Goal: Task Accomplishment & Management: Manage account settings

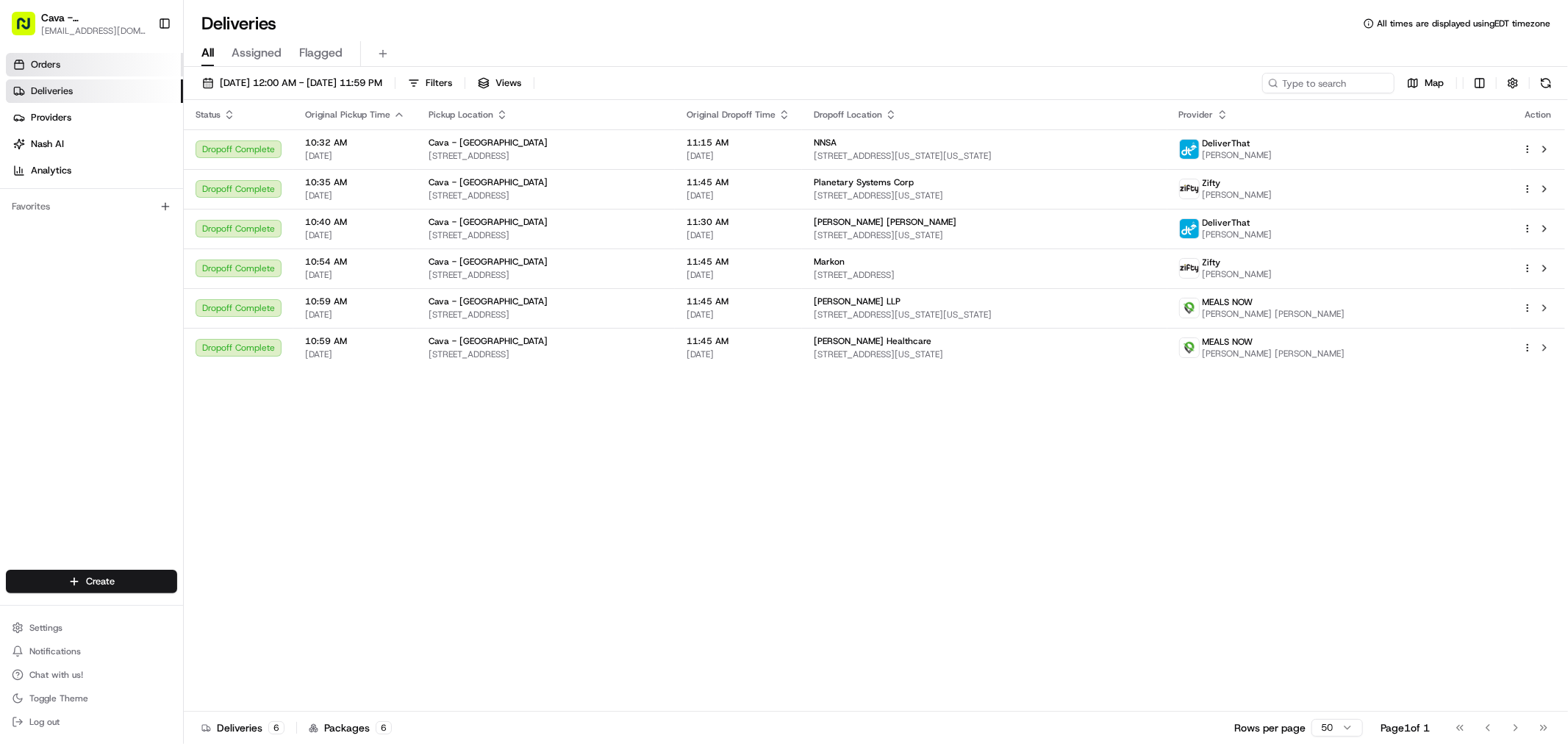
click at [59, 53] on link "Orders" at bounding box center [94, 65] width 177 height 24
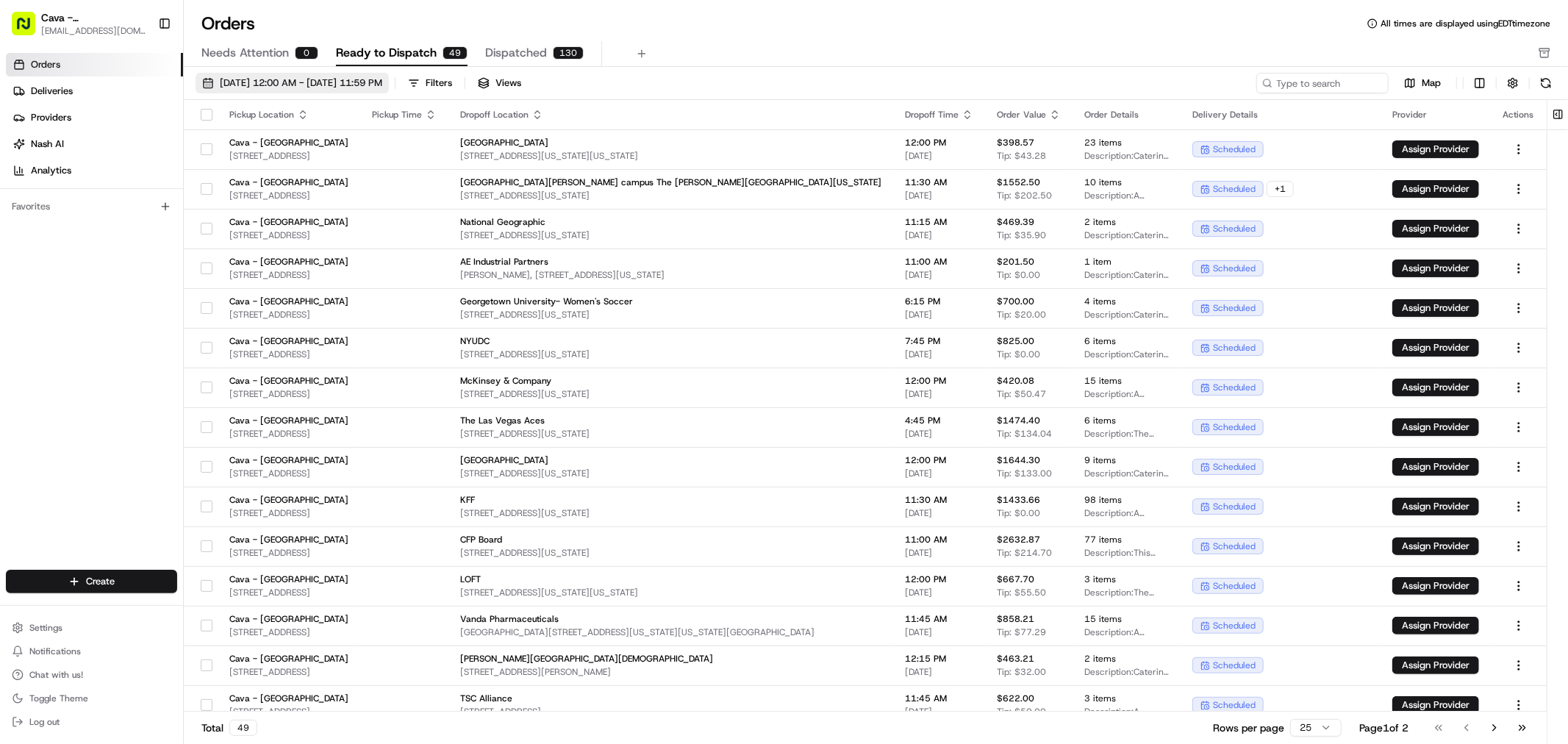
drag, startPoint x: 385, startPoint y: 78, endPoint x: 374, endPoint y: 76, distance: 11.2
click at [382, 78] on span "[DATE] 12:00 AM - [DATE] 11:59 PM" at bounding box center [301, 82] width 162 height 13
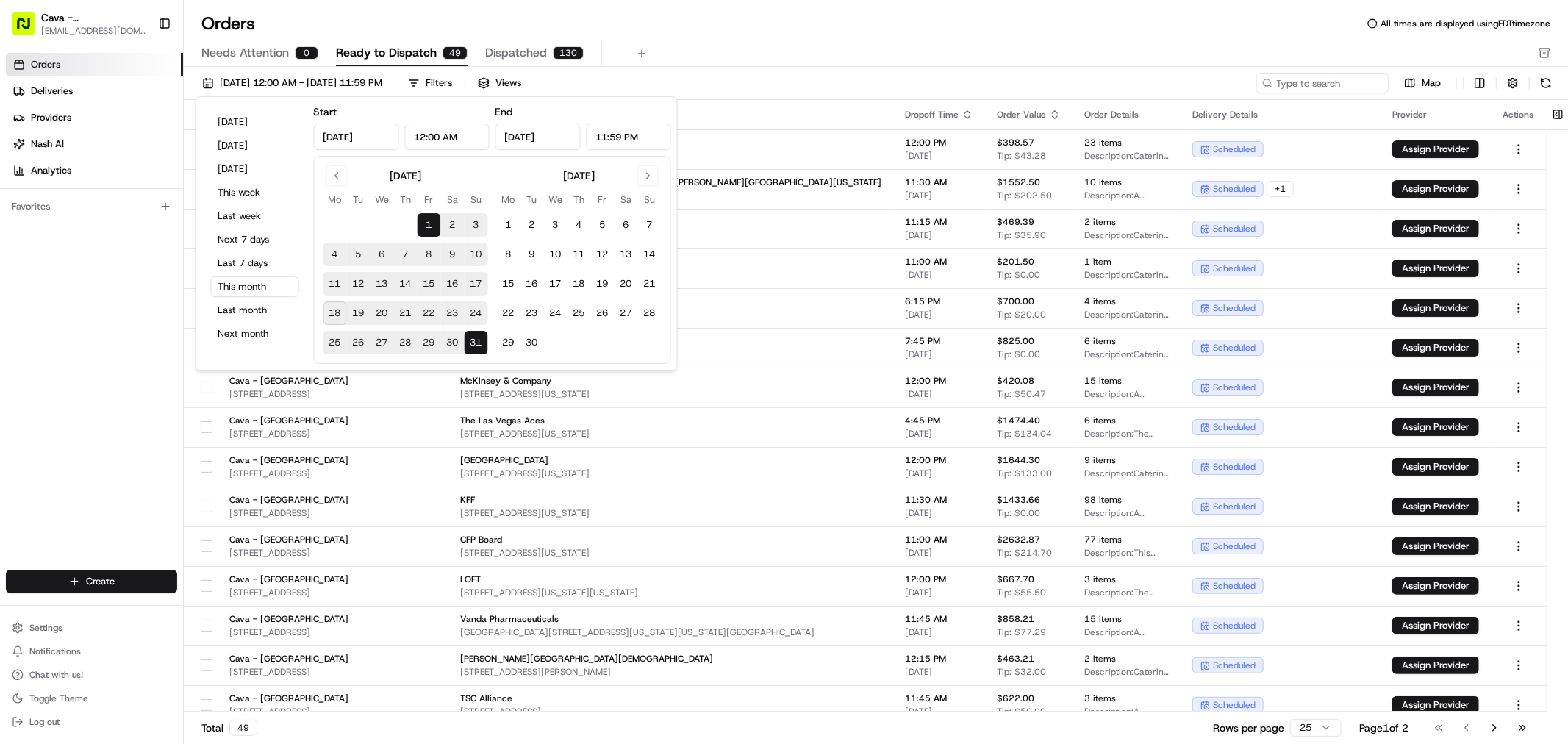
click at [363, 315] on button "19" at bounding box center [359, 313] width 24 height 24
type input "[DATE]"
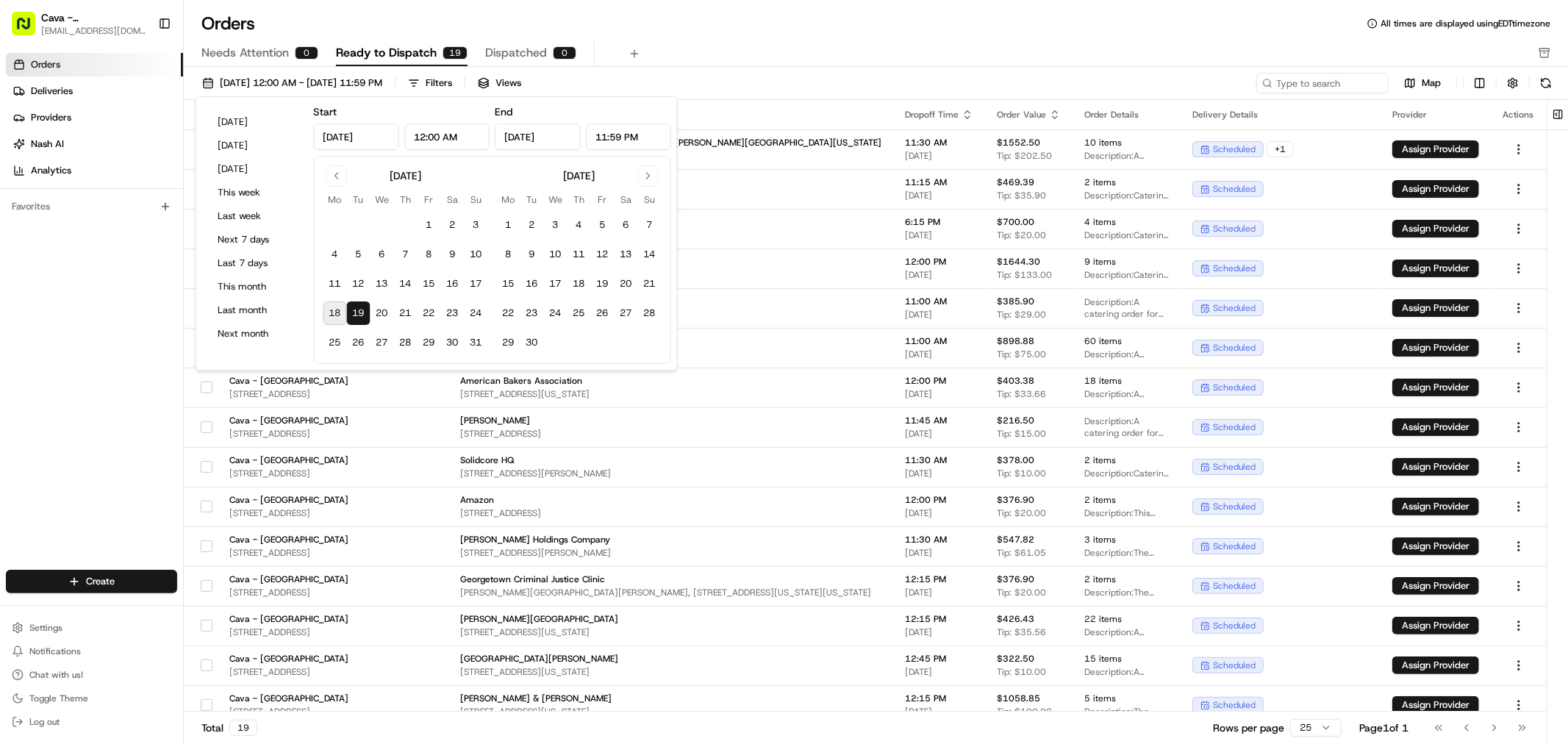
click at [129, 321] on div "Orders Deliveries Providers [PERSON_NAME] Analytics Favorites" at bounding box center [91, 313] width 183 height 532
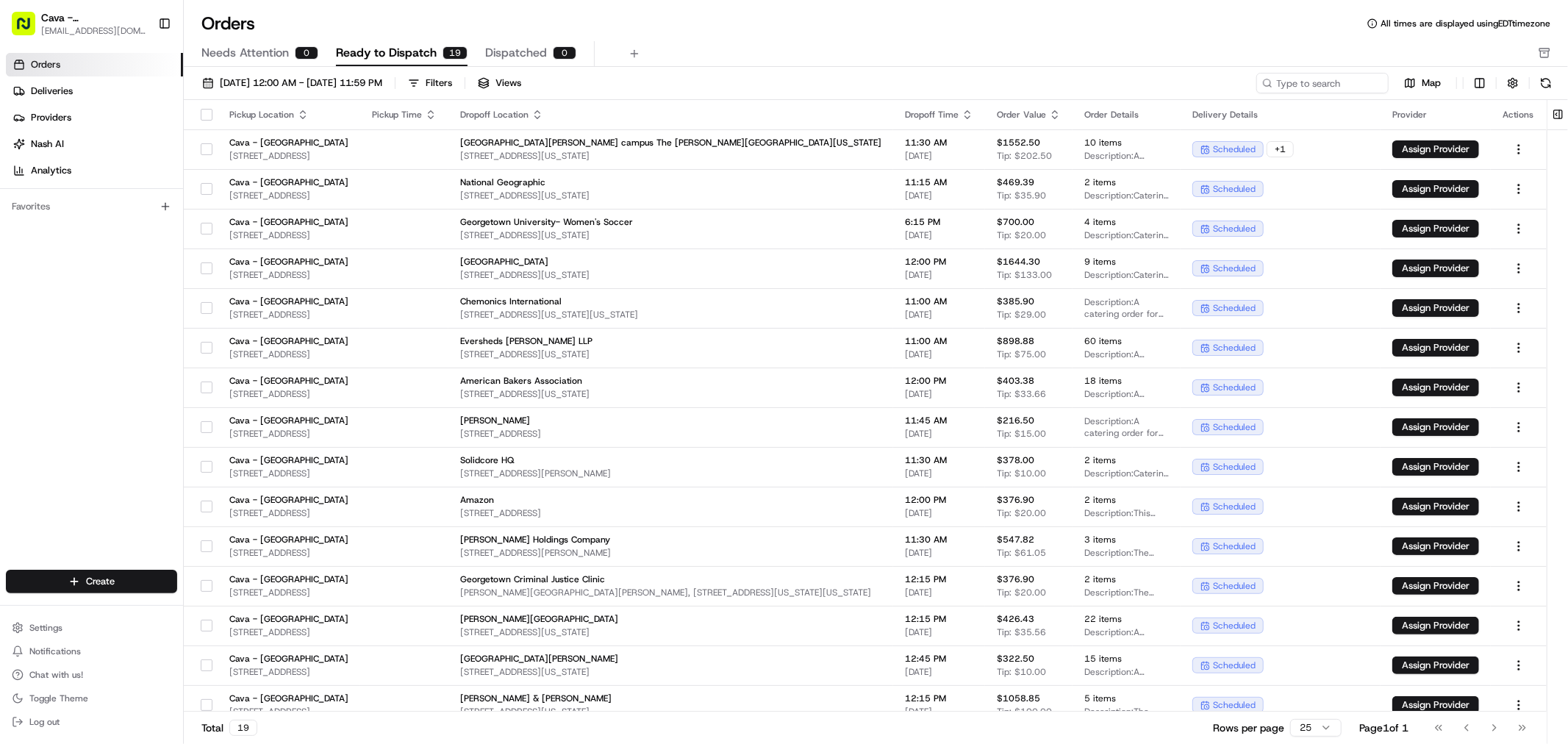
click at [905, 115] on div "Dropoff Time" at bounding box center [939, 115] width 68 height 12
click at [962, 118] on icon "button" at bounding box center [968, 115] width 12 height 12
click at [890, 130] on button "Dropoff Start Time (Earliest)" at bounding box center [892, 133] width 137 height 18
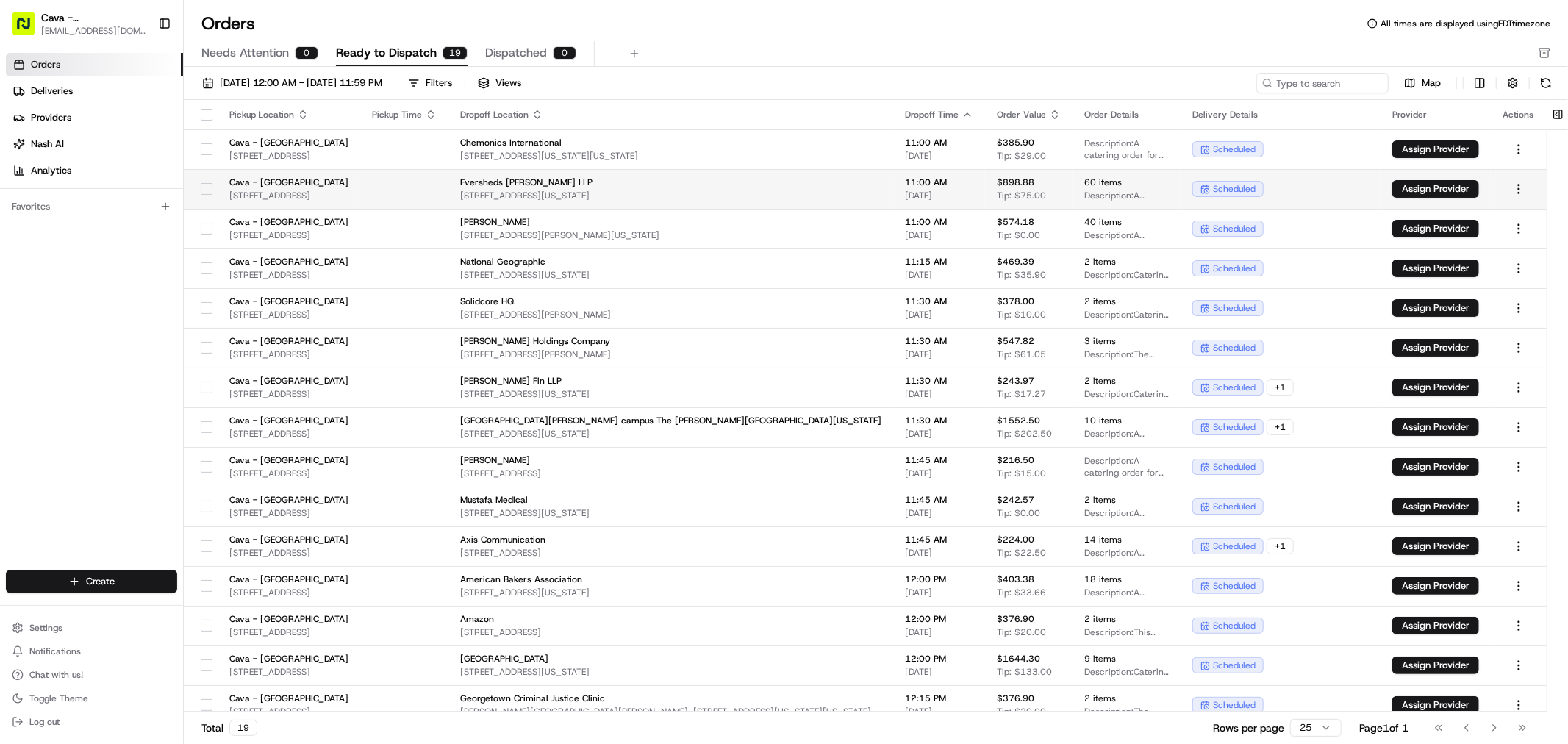
click at [210, 192] on button "button" at bounding box center [207, 189] width 12 height 12
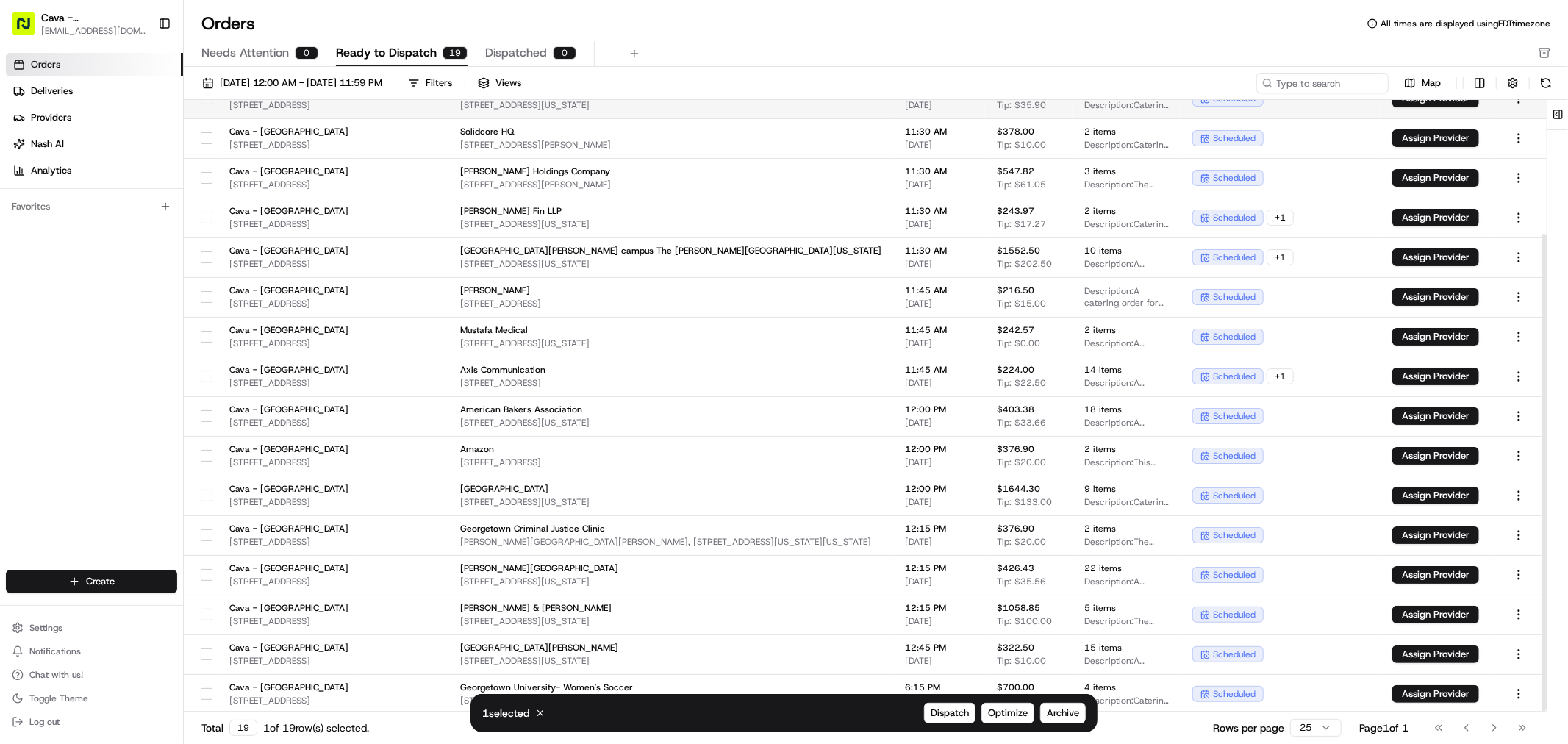
scroll to position [171, 0]
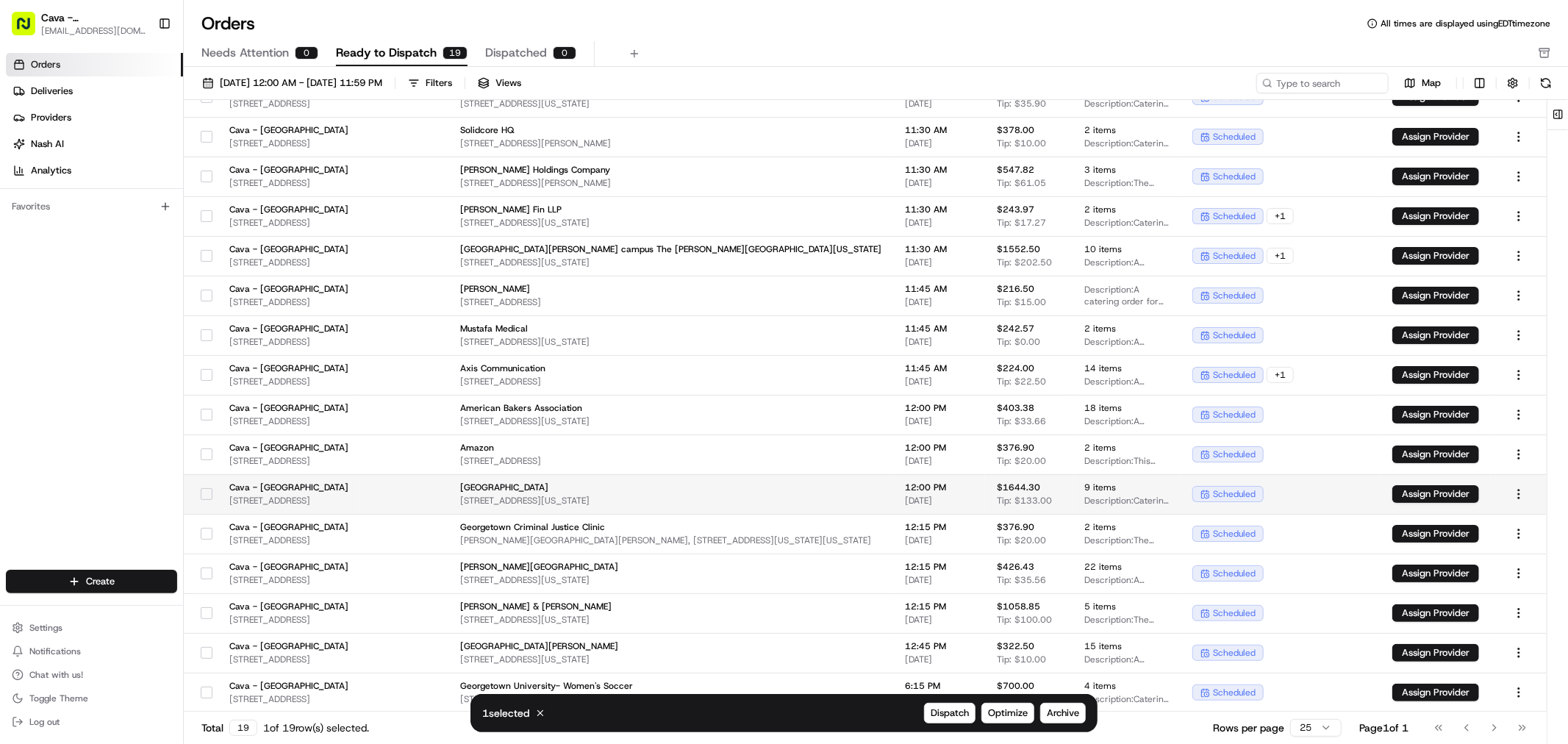
click at [207, 490] on button "button" at bounding box center [207, 494] width 12 height 12
click at [203, 617] on button "button" at bounding box center [207, 613] width 12 height 12
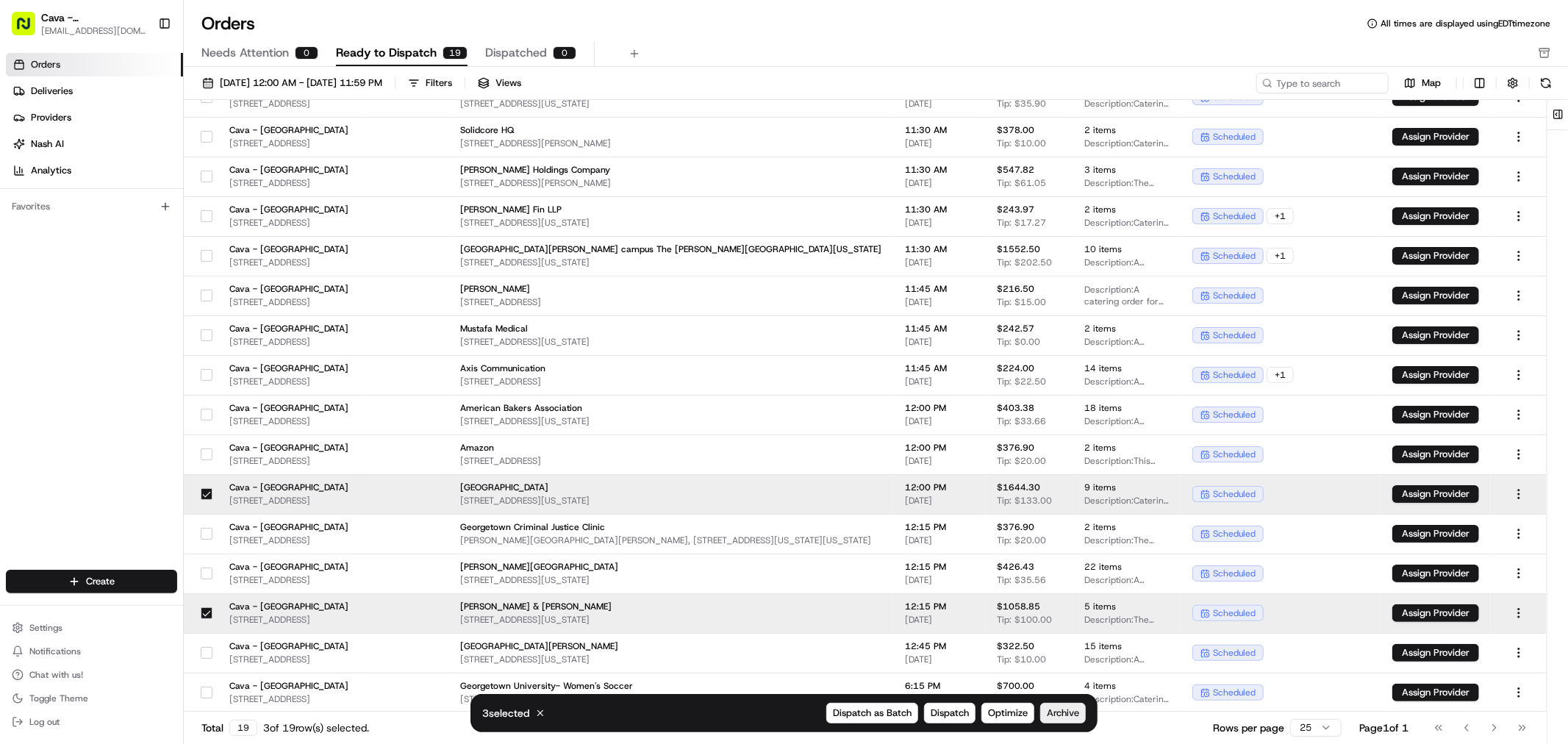
click at [1051, 706] on button "Archive" at bounding box center [1063, 713] width 45 height 21
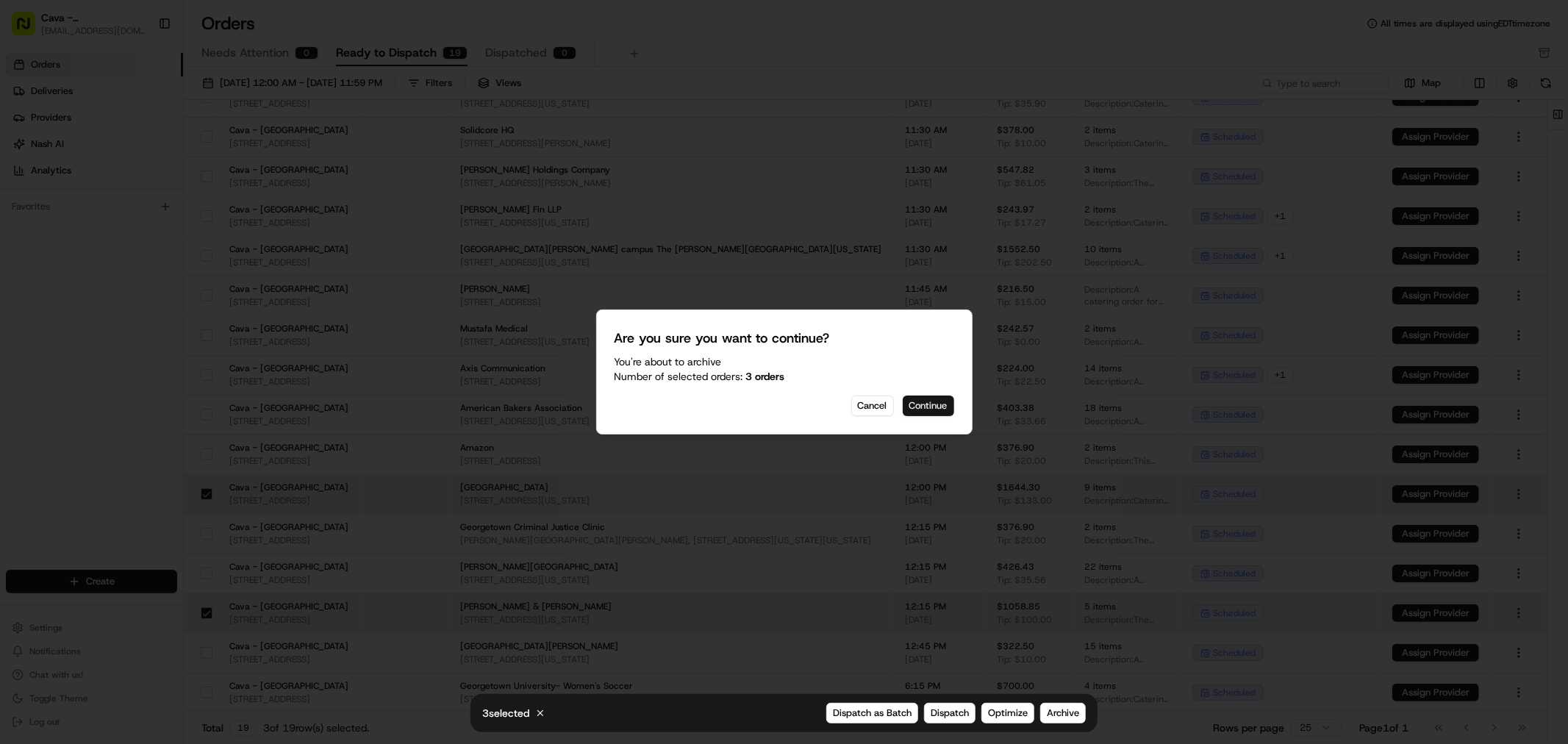
click at [923, 410] on button "Continue" at bounding box center [928, 406] width 51 height 21
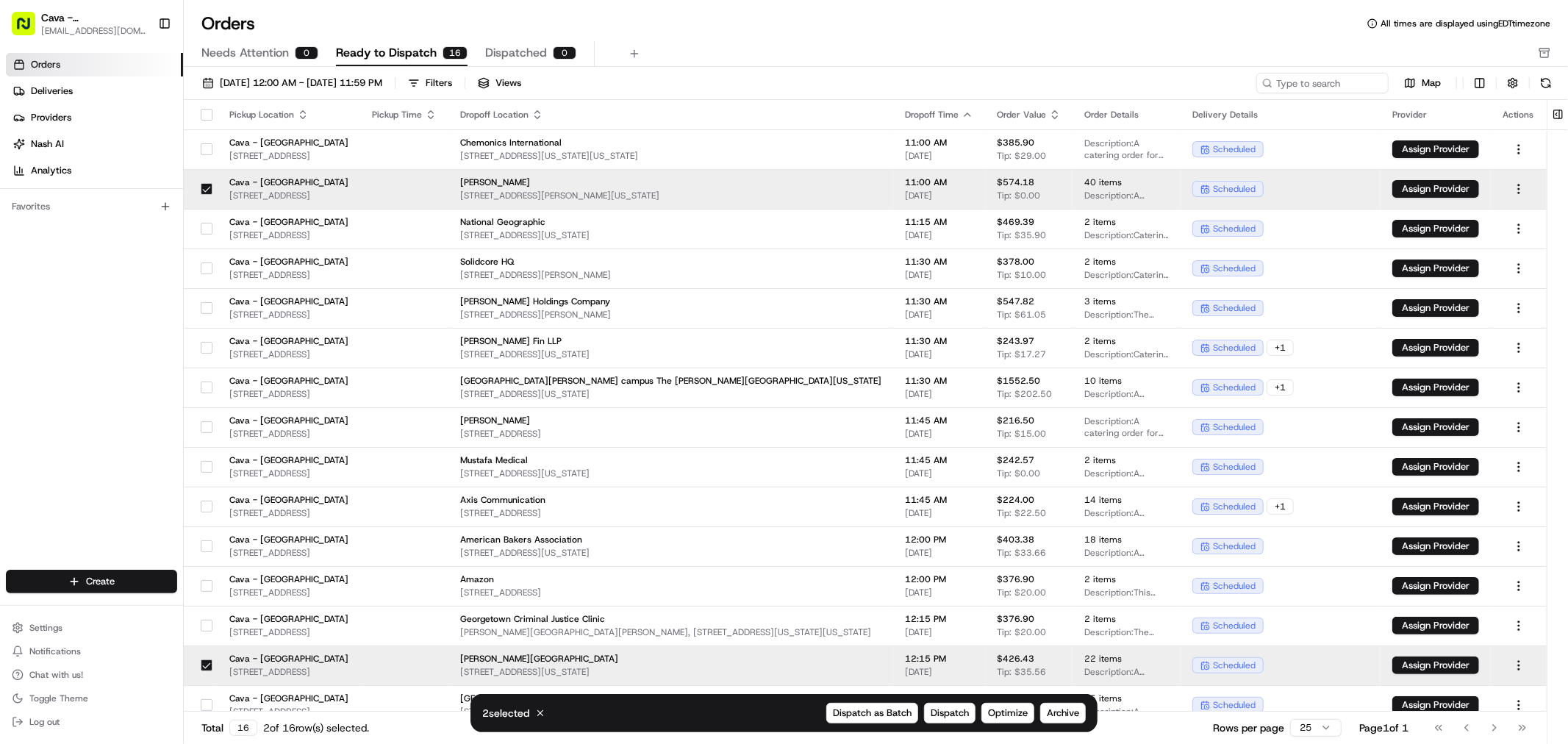
click at [209, 186] on button "button" at bounding box center [207, 189] width 12 height 12
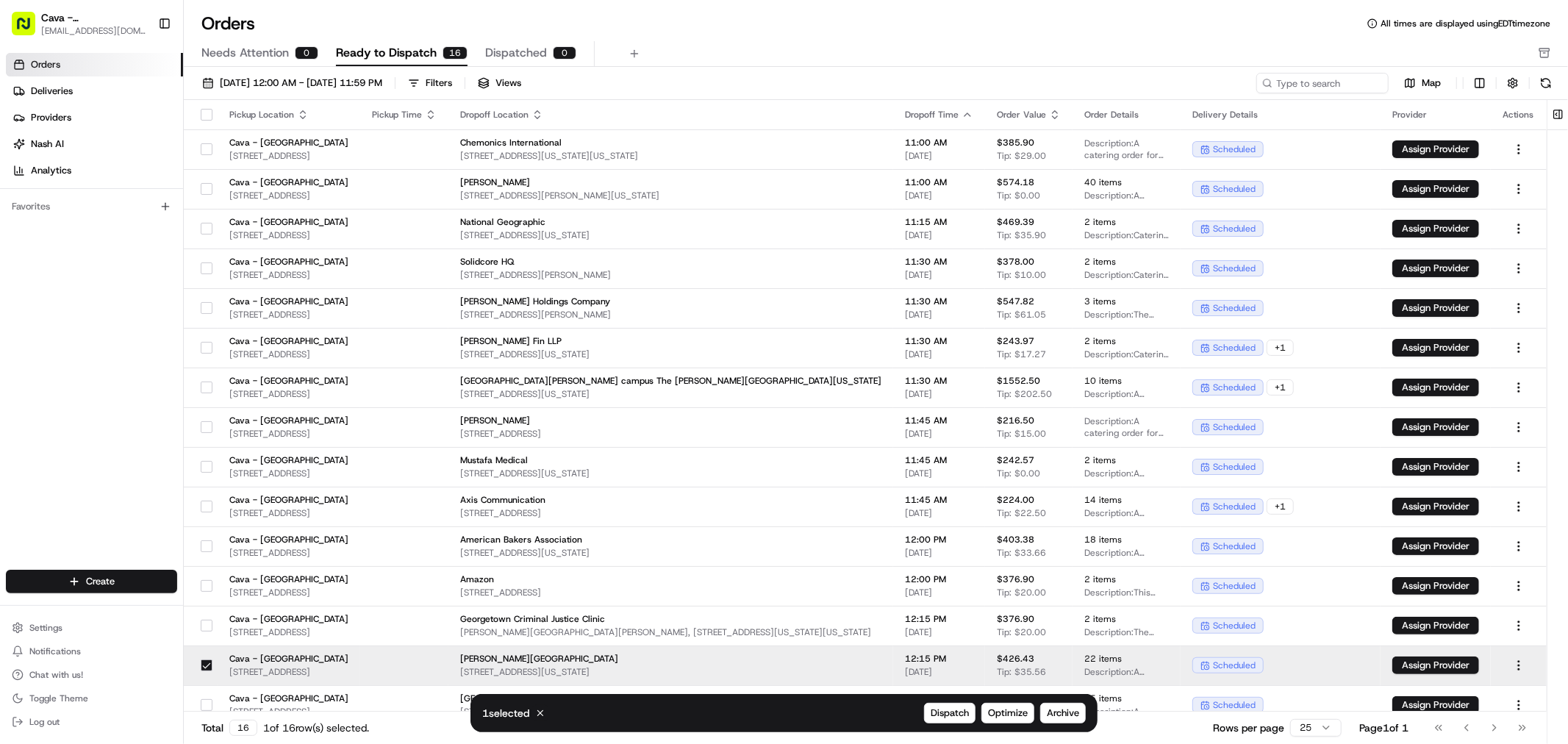
click at [209, 665] on button "button" at bounding box center [207, 665] width 12 height 12
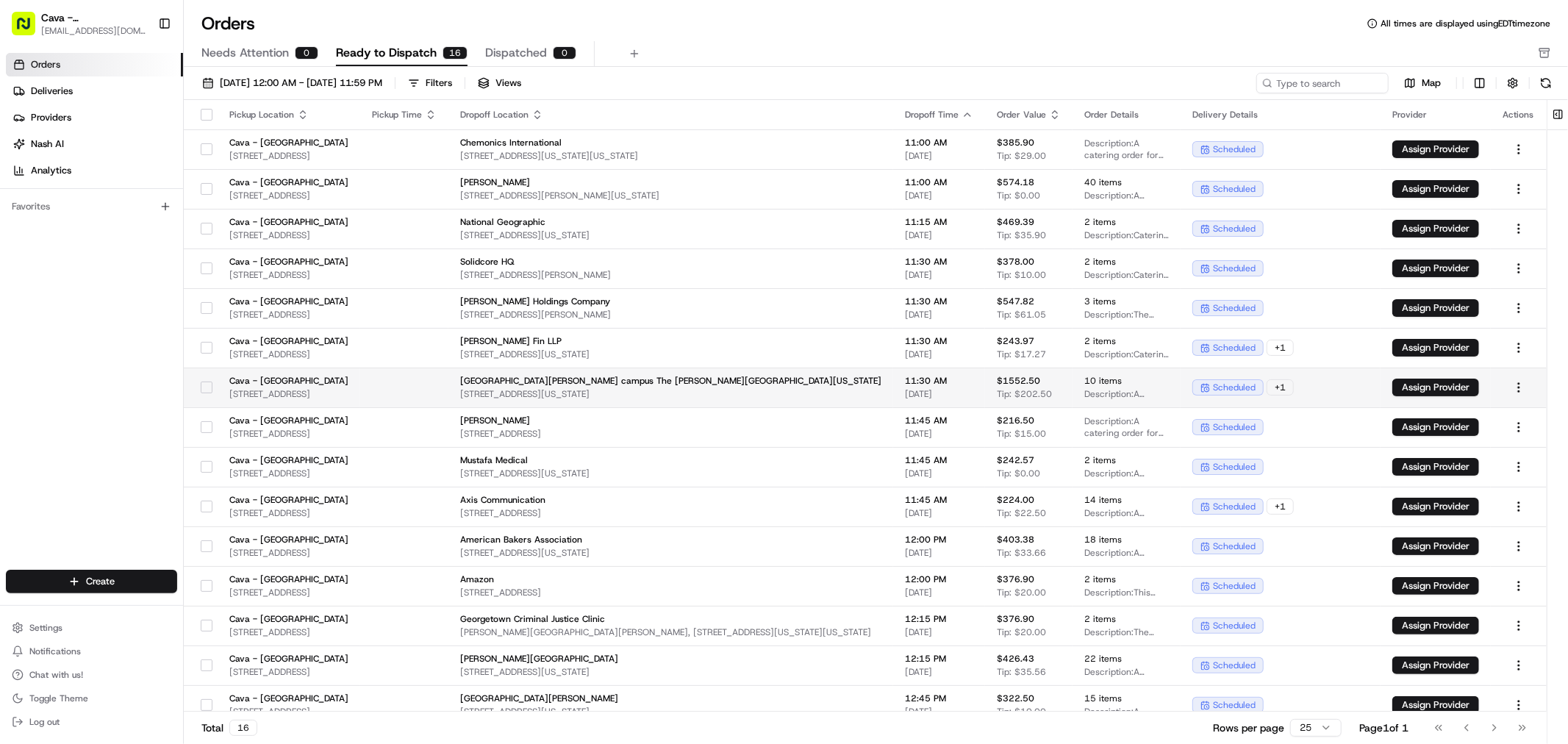
click at [207, 385] on button "button" at bounding box center [207, 387] width 12 height 12
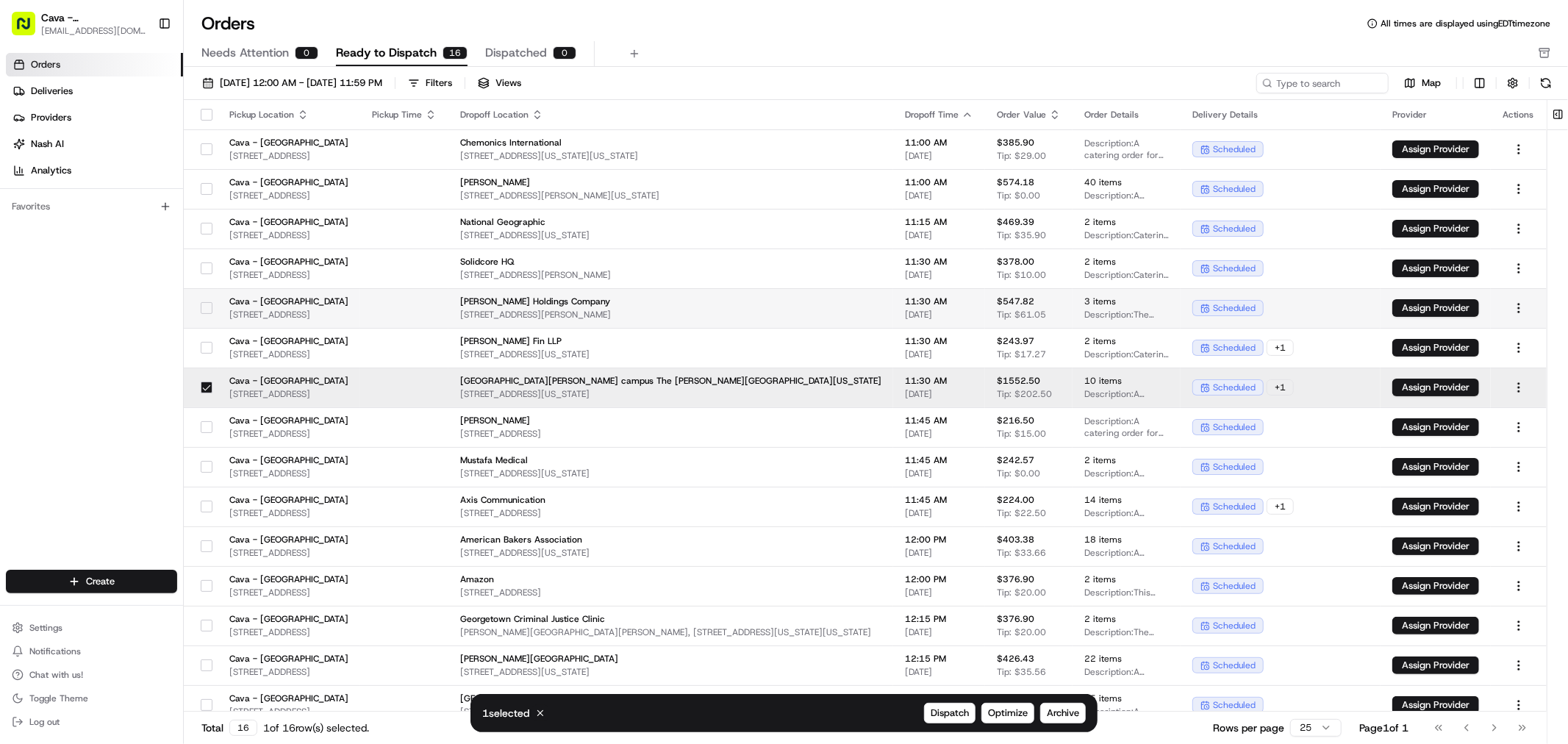
click at [211, 309] on button "button" at bounding box center [207, 308] width 12 height 12
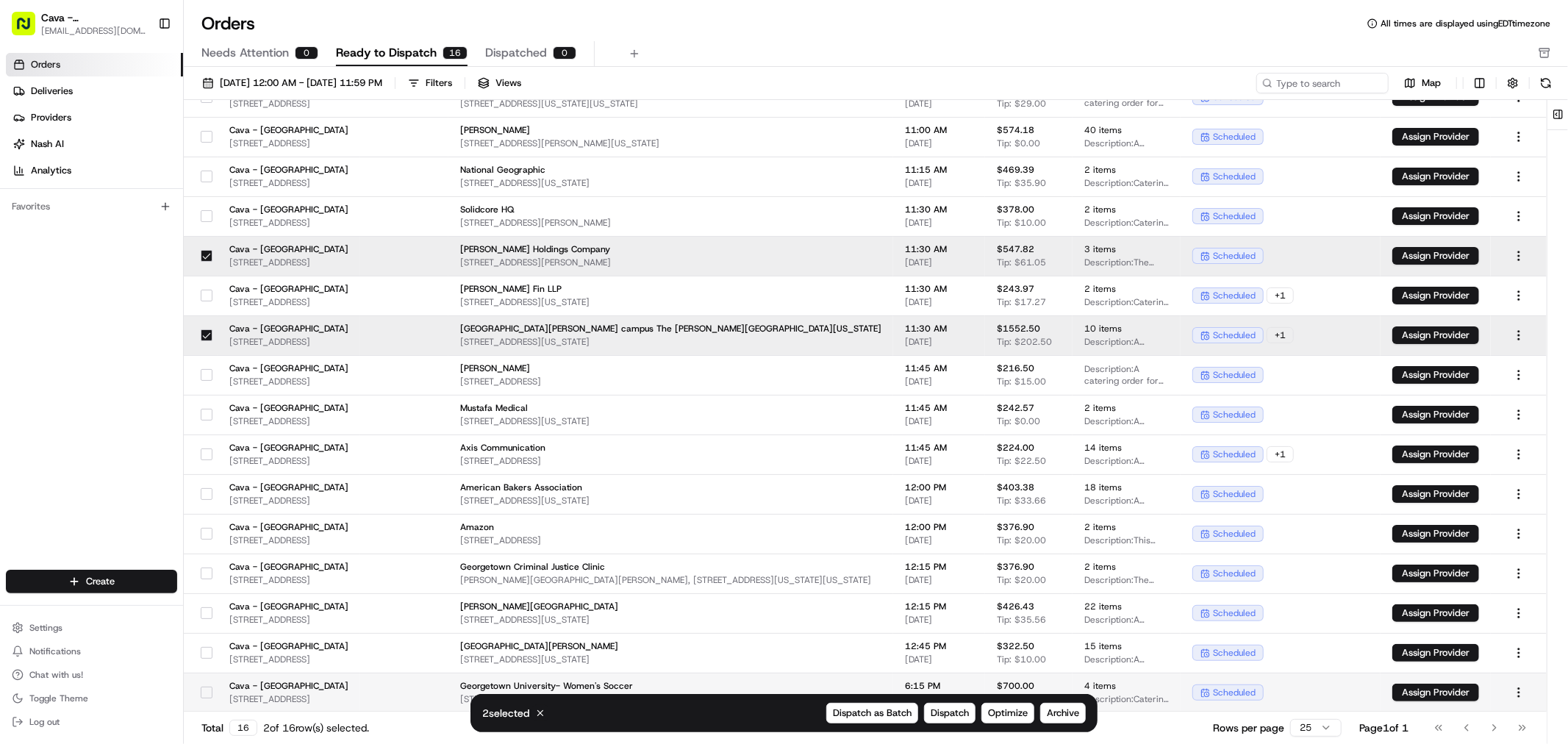
click at [209, 693] on button "button" at bounding box center [207, 693] width 12 height 12
click at [1063, 707] on span "Archive" at bounding box center [1063, 712] width 32 height 13
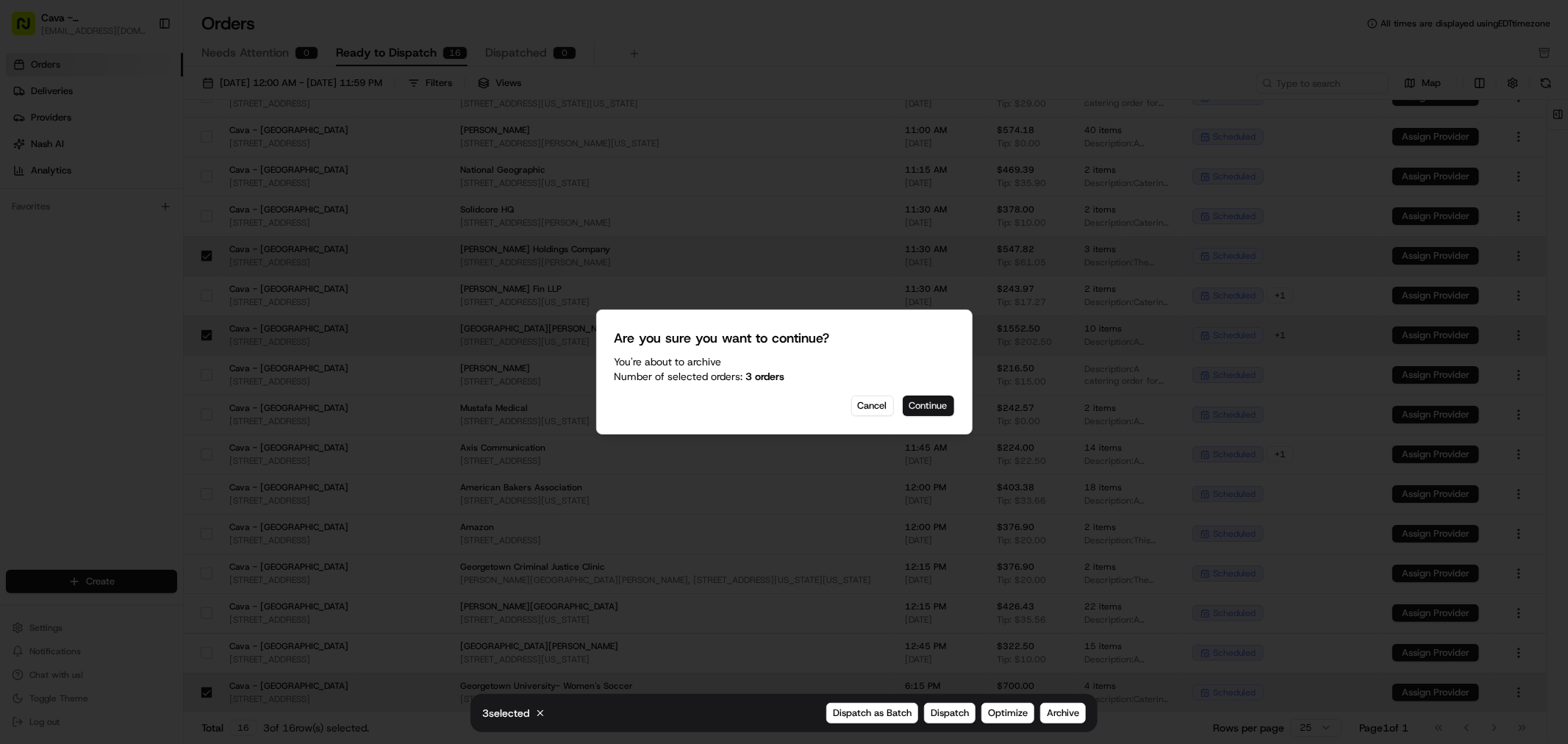
click at [936, 410] on button "Continue" at bounding box center [928, 406] width 51 height 21
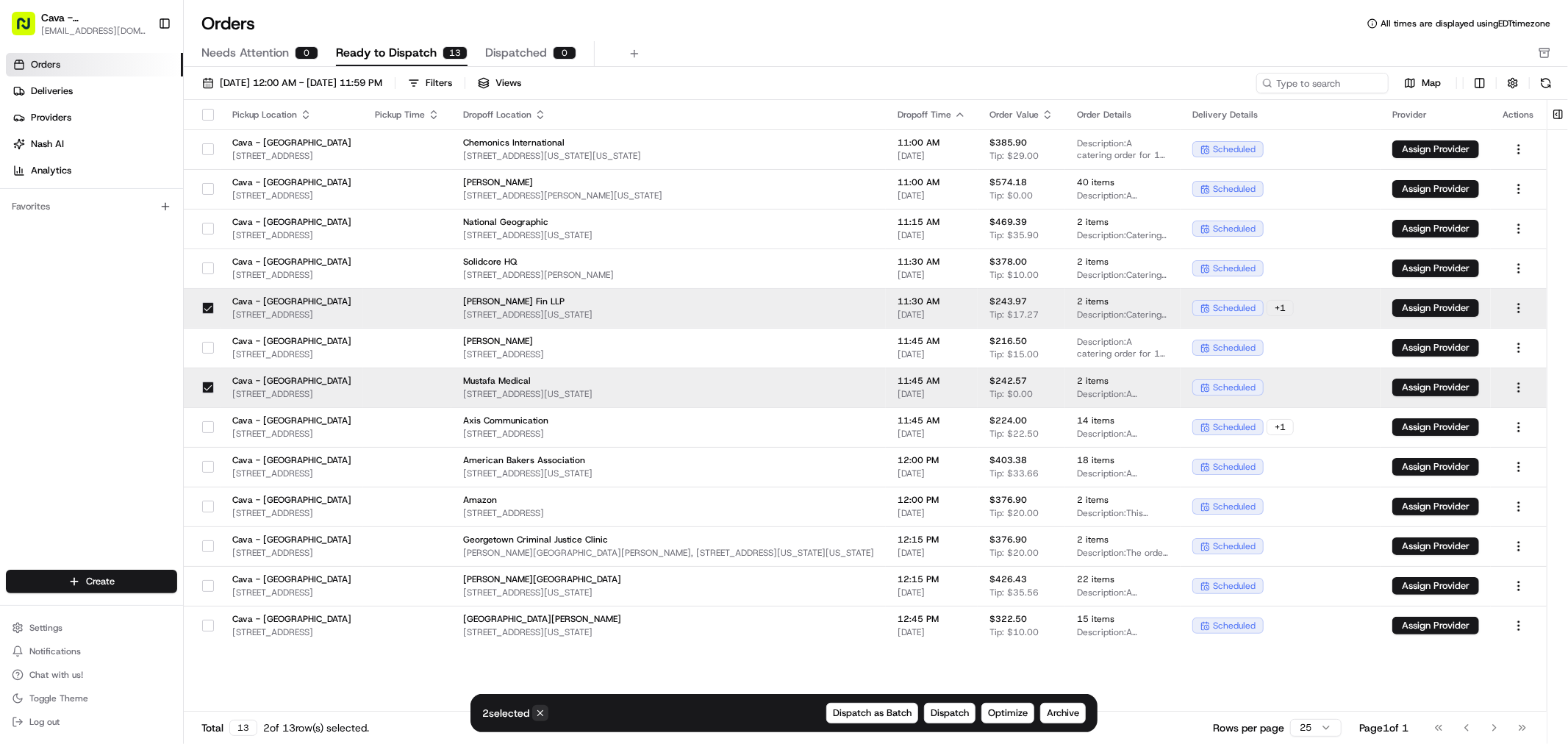
click at [539, 708] on icon at bounding box center [540, 713] width 10 height 10
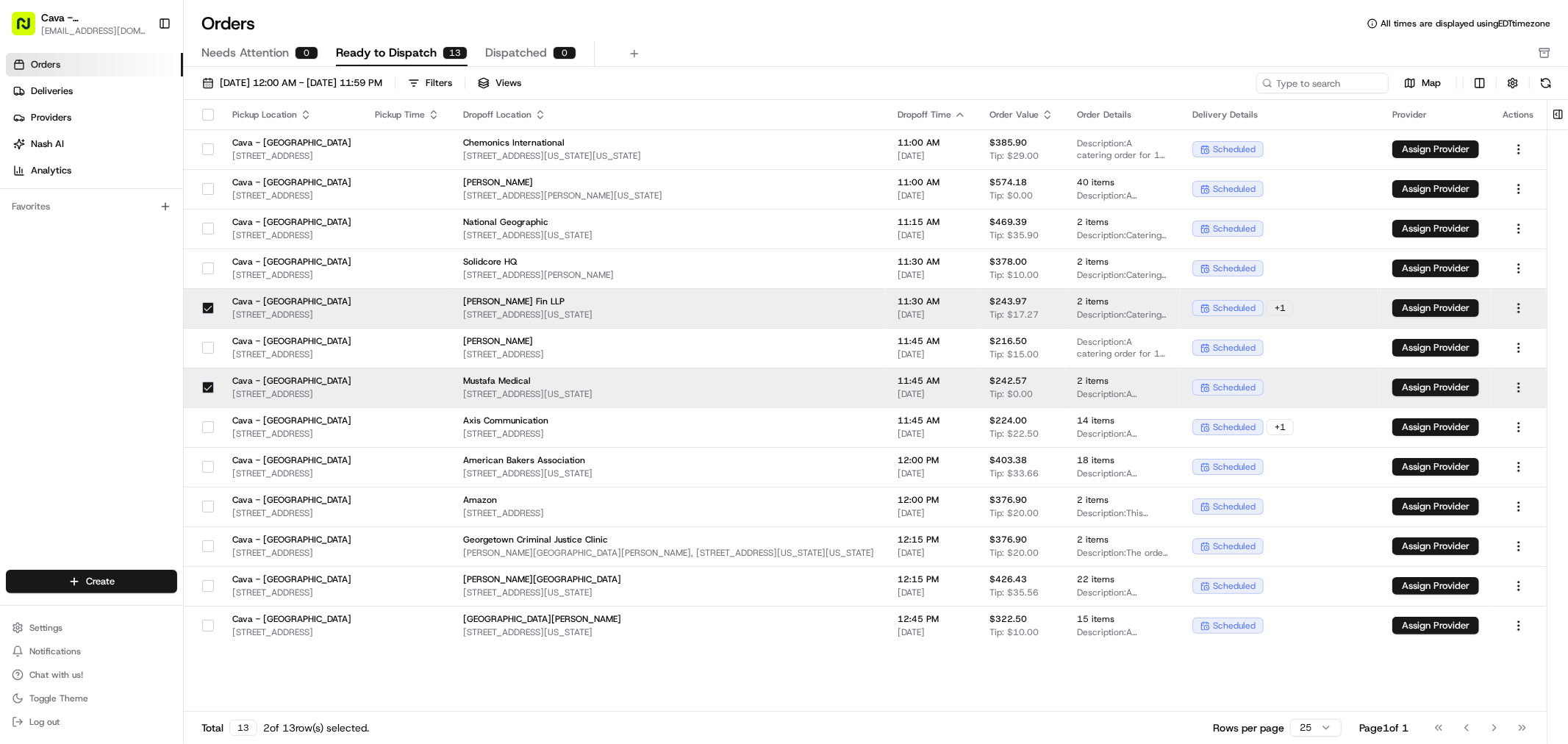
click at [204, 381] on button "button" at bounding box center [208, 387] width 12 height 12
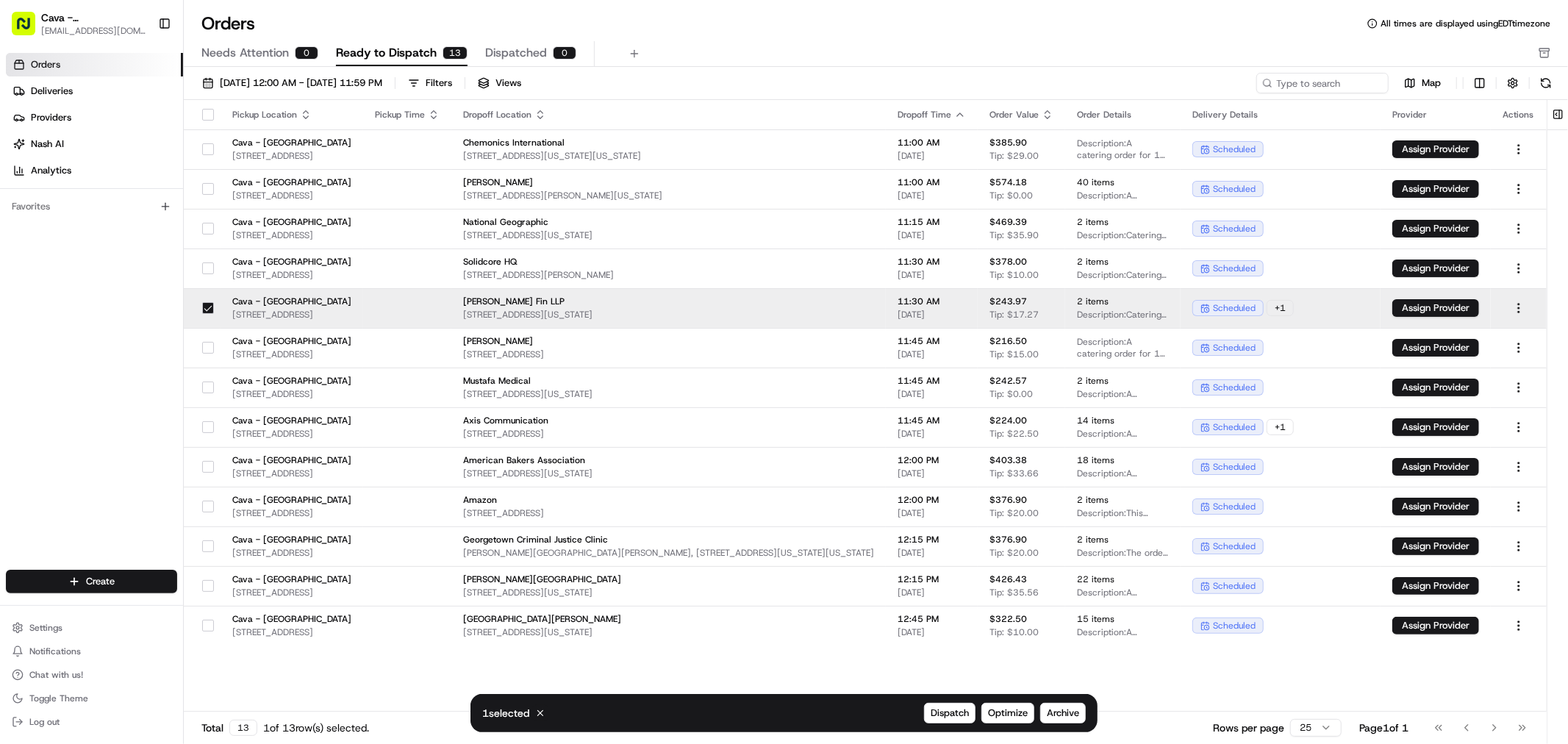
click at [209, 304] on button "button" at bounding box center [208, 308] width 12 height 12
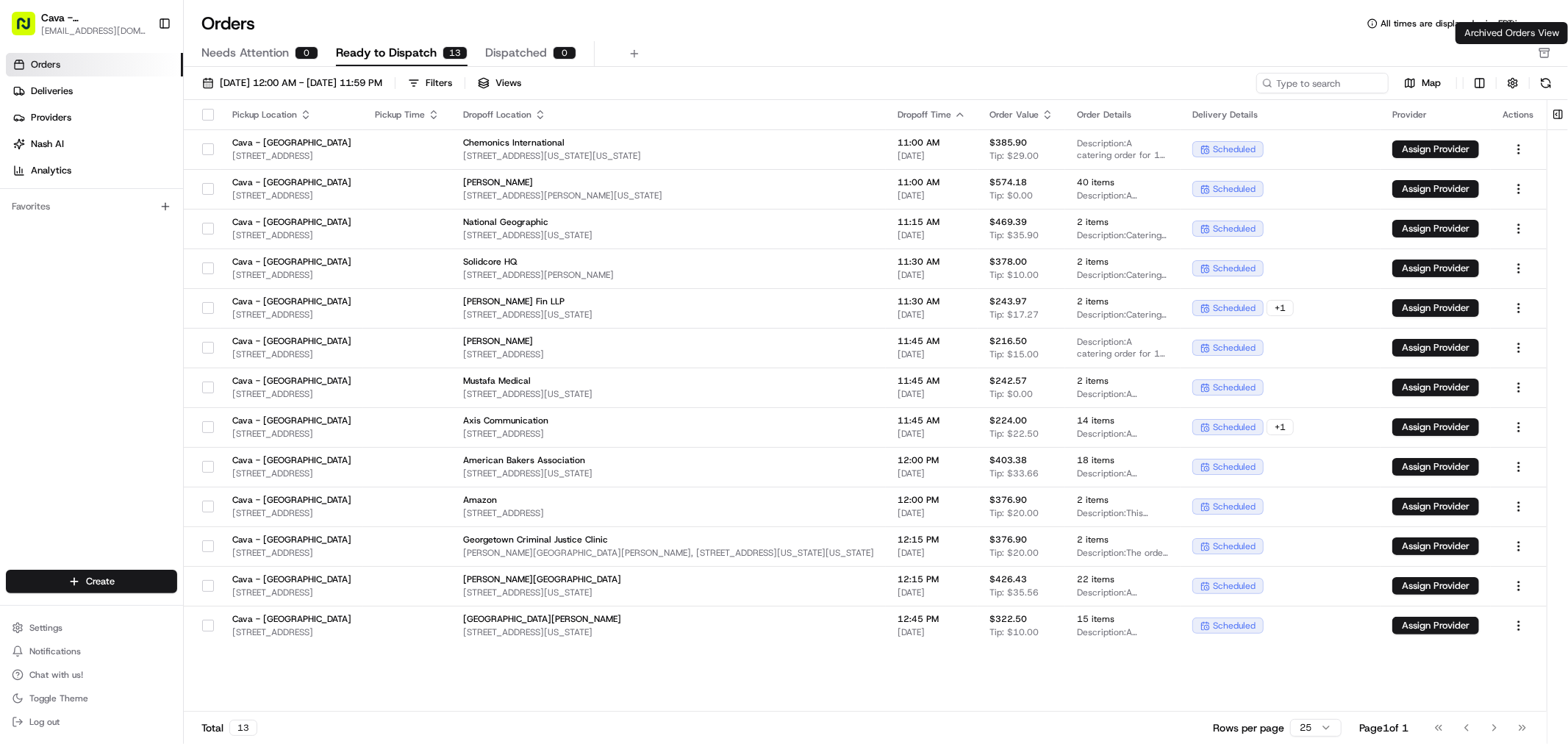
click at [1547, 53] on icon "button" at bounding box center [1544, 53] width 12 height 12
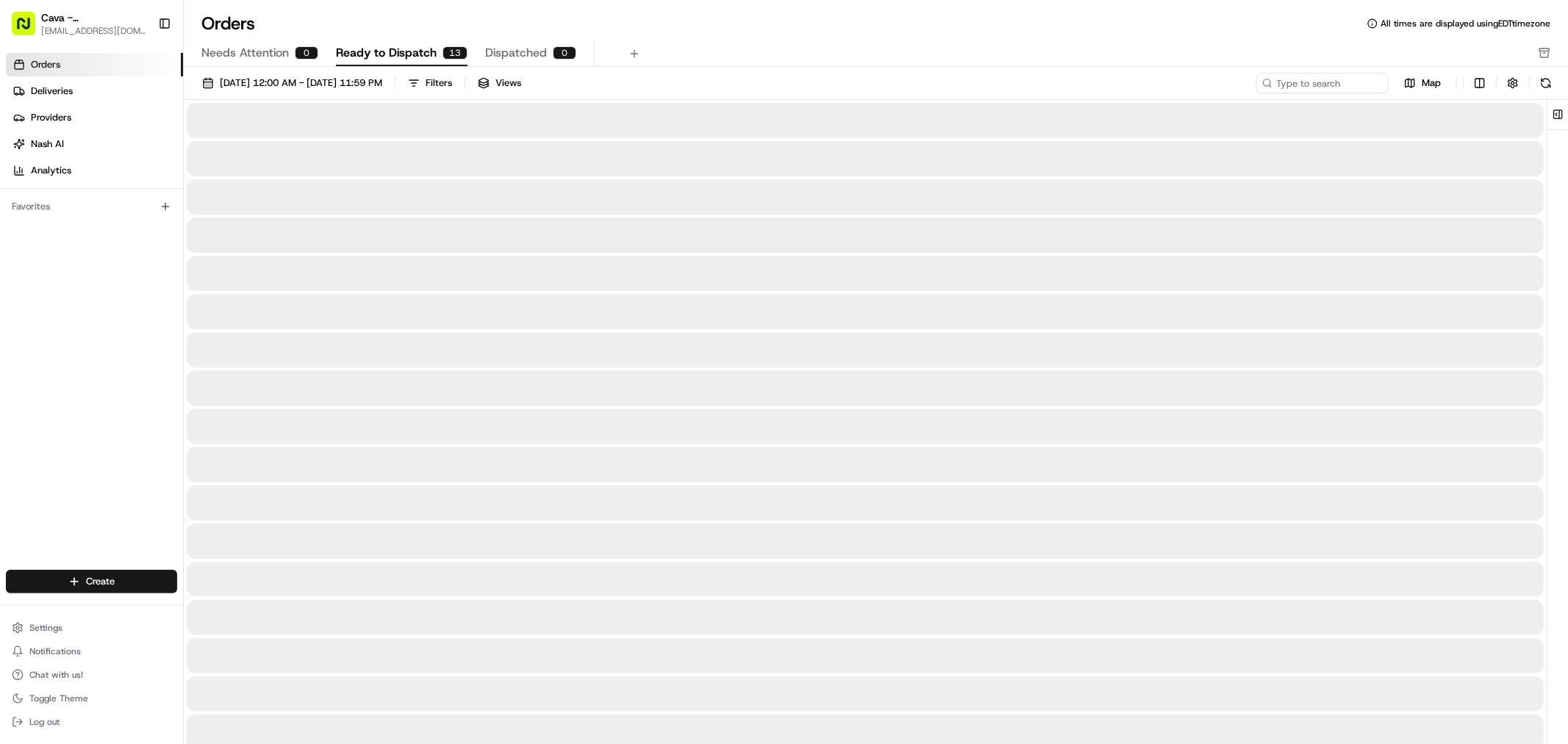
click at [384, 51] on span "Ready to Dispatch" at bounding box center [386, 53] width 101 height 18
